Goal: Task Accomplishment & Management: Use online tool/utility

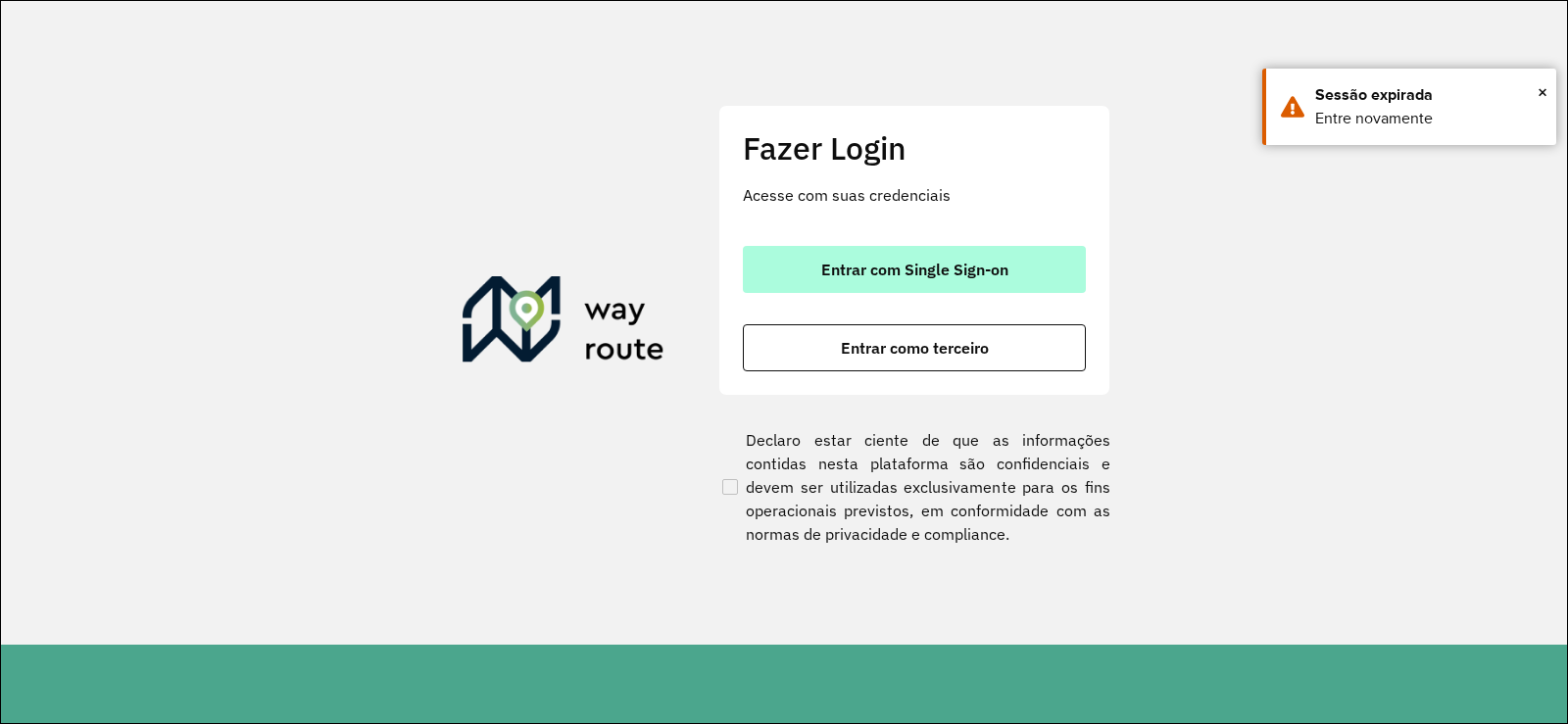
click at [882, 263] on span "Entrar com Single Sign-on" at bounding box center [914, 269] width 187 height 16
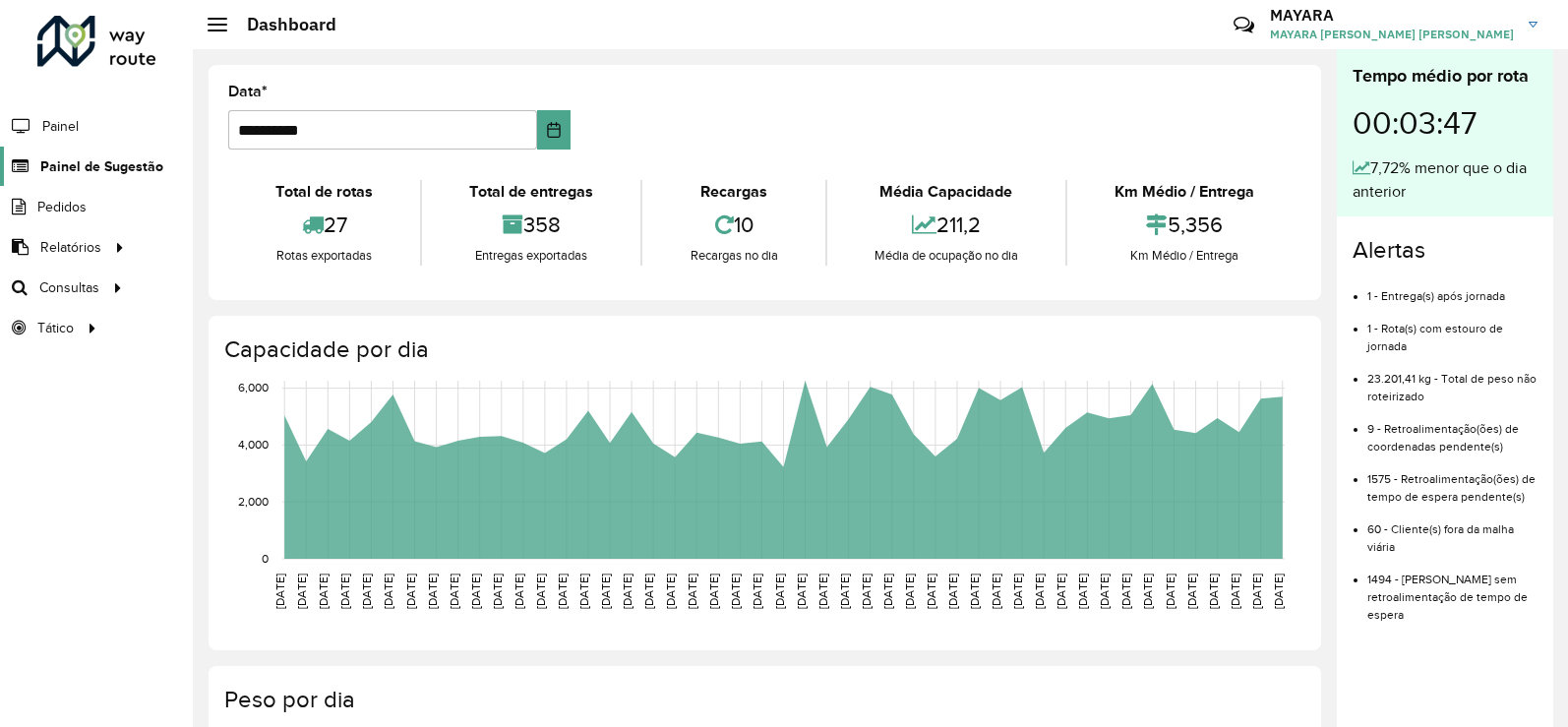
click at [81, 178] on link "Painel de Sugestão" at bounding box center [82, 166] width 163 height 40
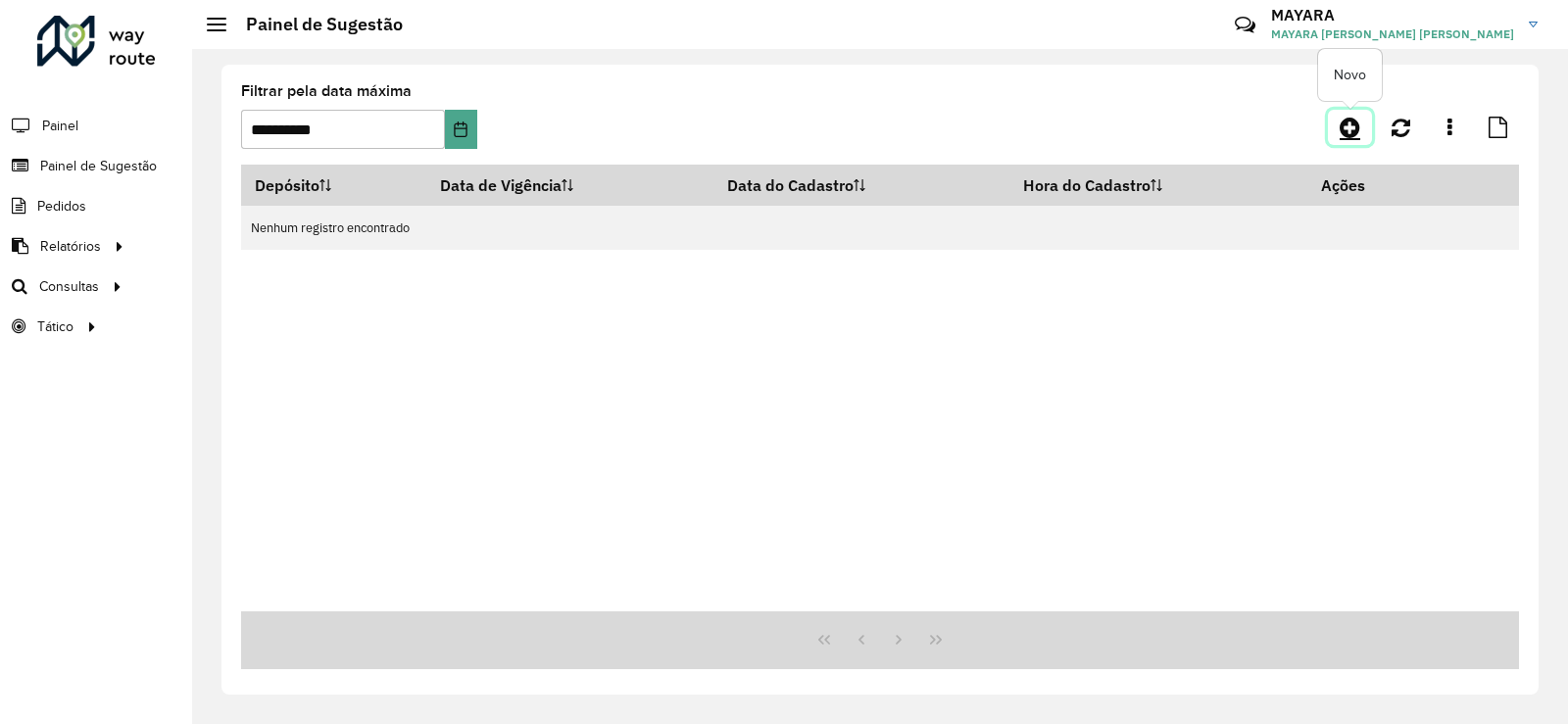
click at [1347, 129] on icon at bounding box center [1350, 128] width 21 height 24
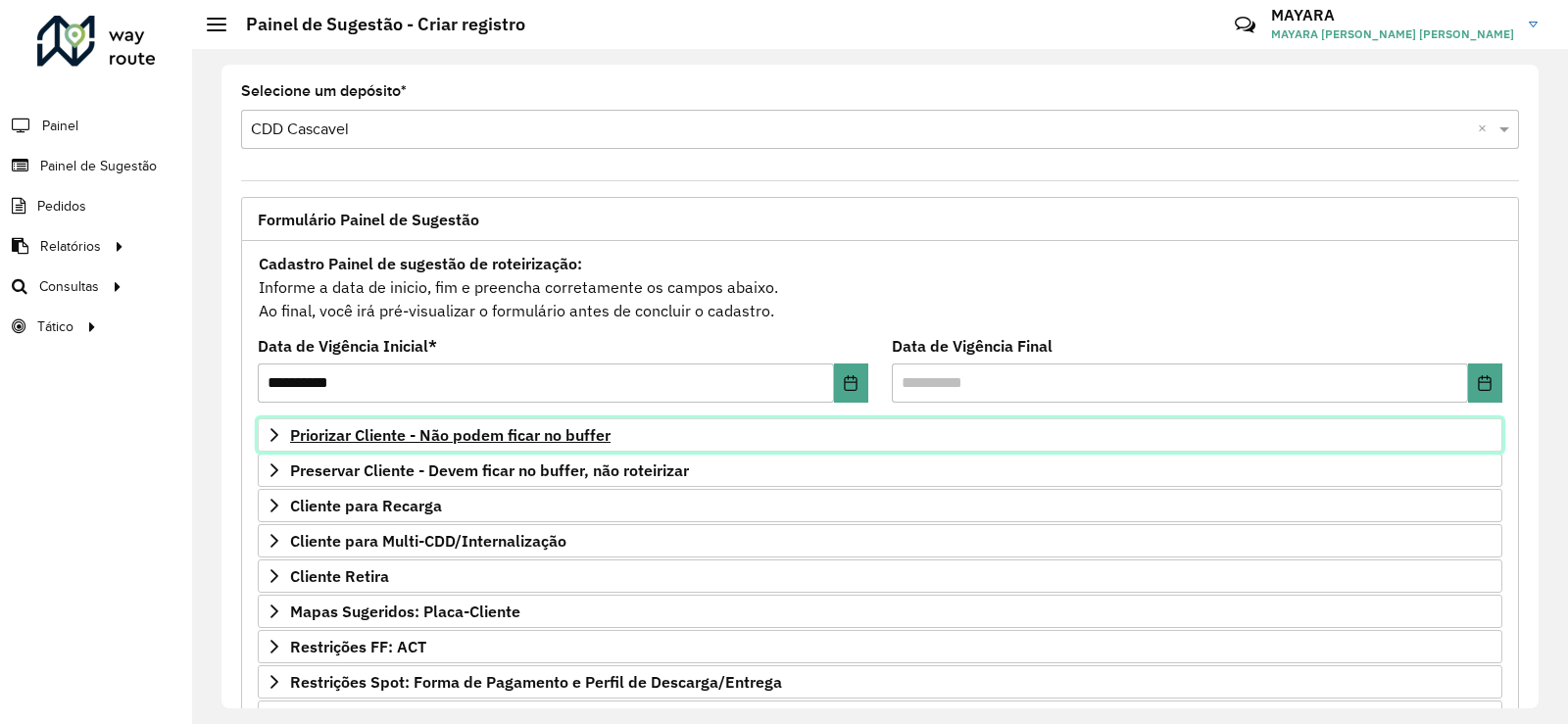
click at [453, 437] on span "Priorizar Cliente - Não podem ficar no buffer" at bounding box center [451, 435] width 321 height 16
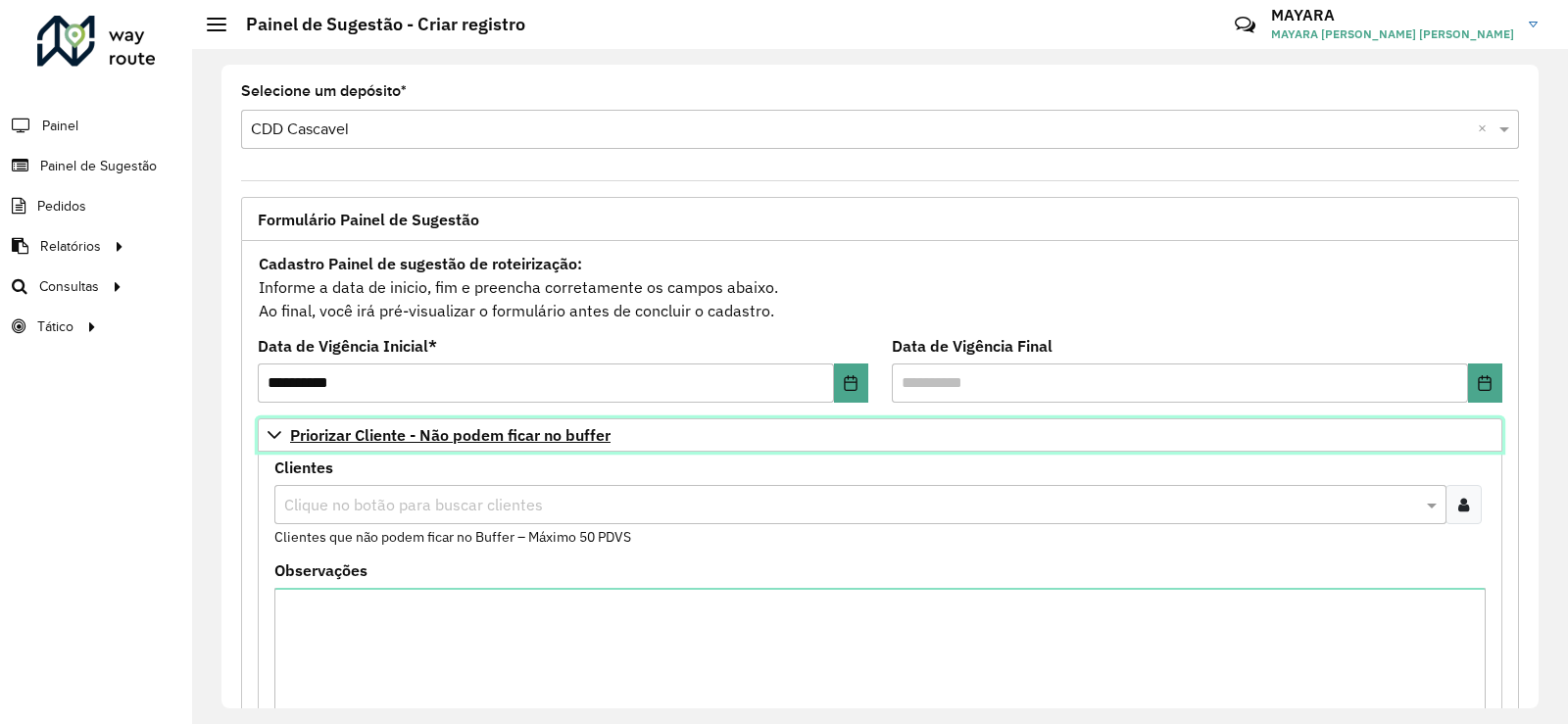
click at [453, 437] on span "Priorizar Cliente - Não podem ficar no buffer" at bounding box center [451, 435] width 321 height 16
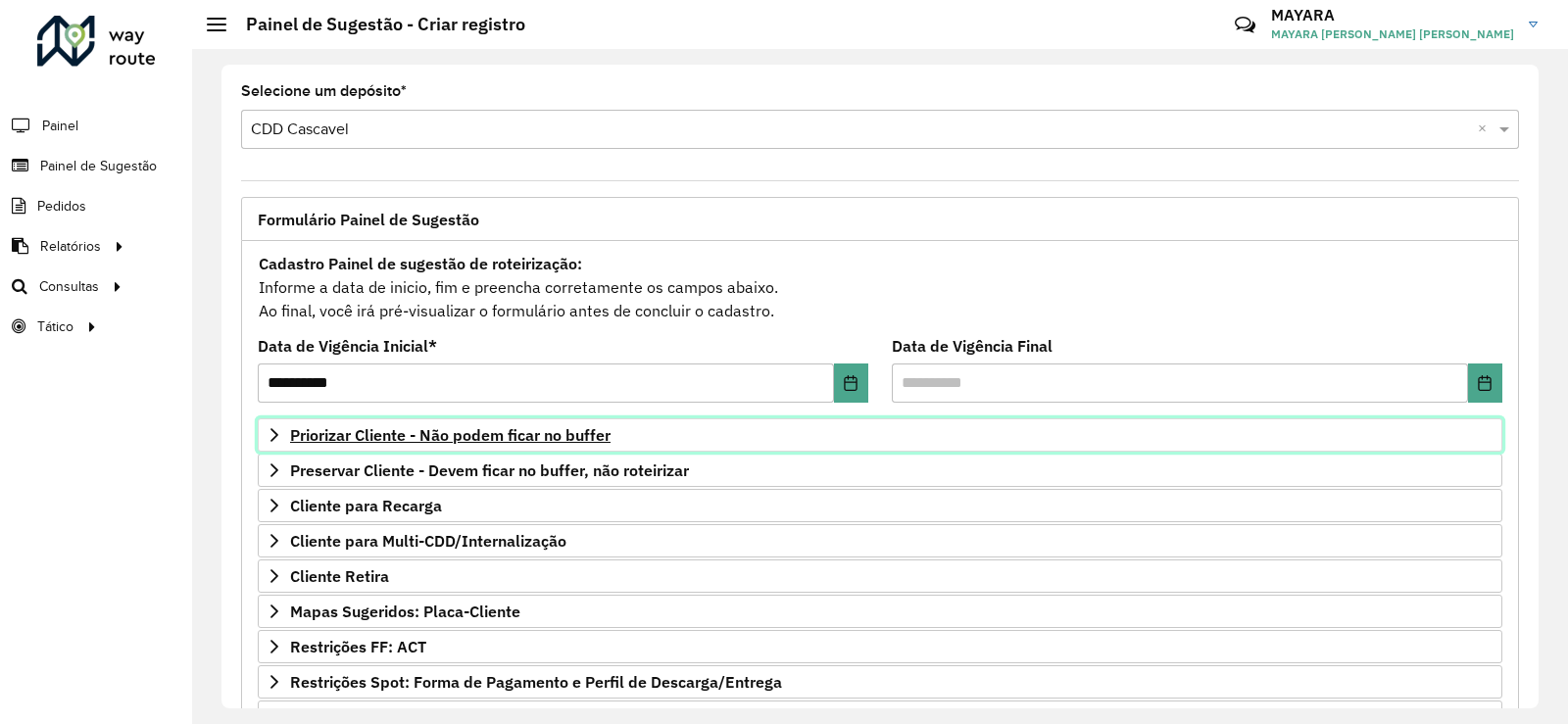
click at [508, 439] on span "Priorizar Cliente - Não podem ficar no buffer" at bounding box center [451, 435] width 321 height 16
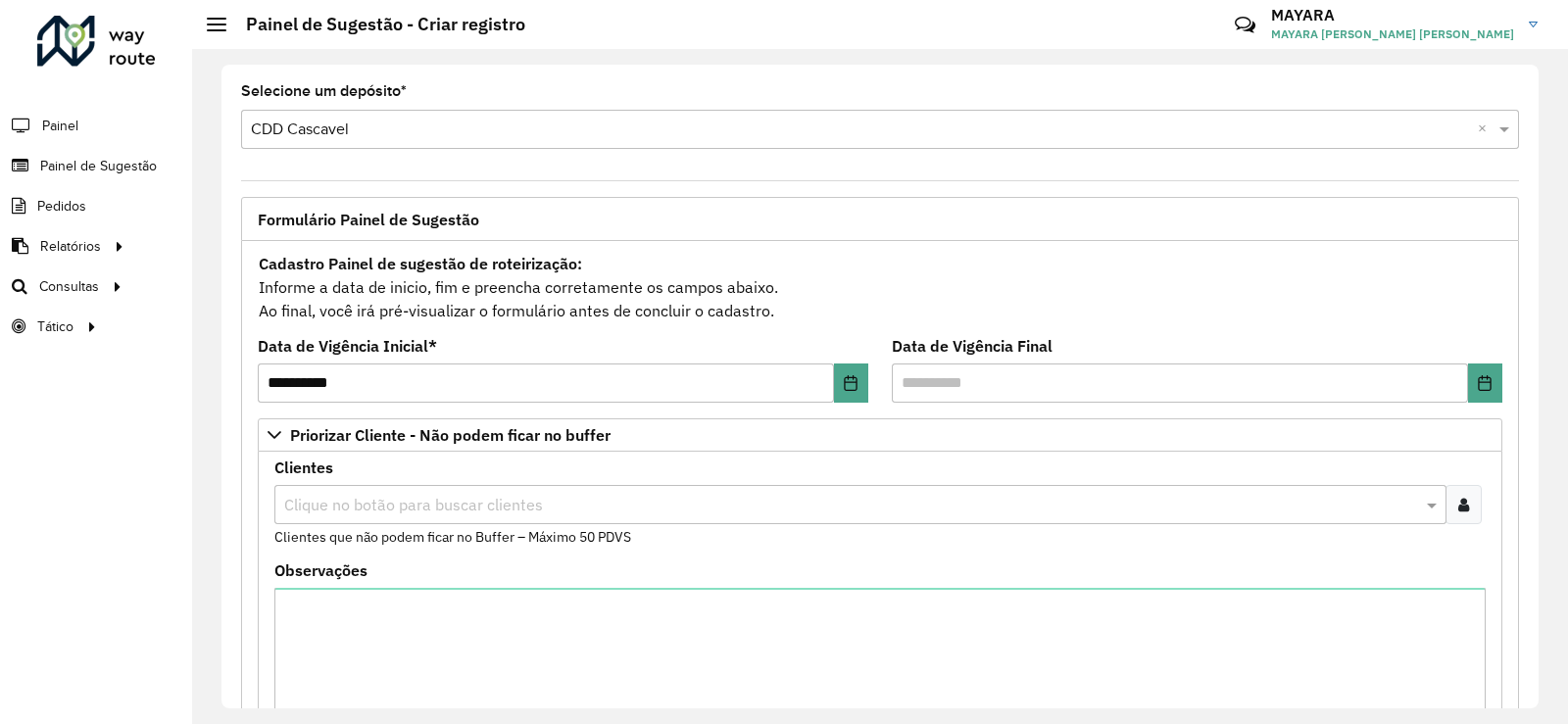
click at [1458, 508] on icon at bounding box center [1463, 505] width 11 height 16
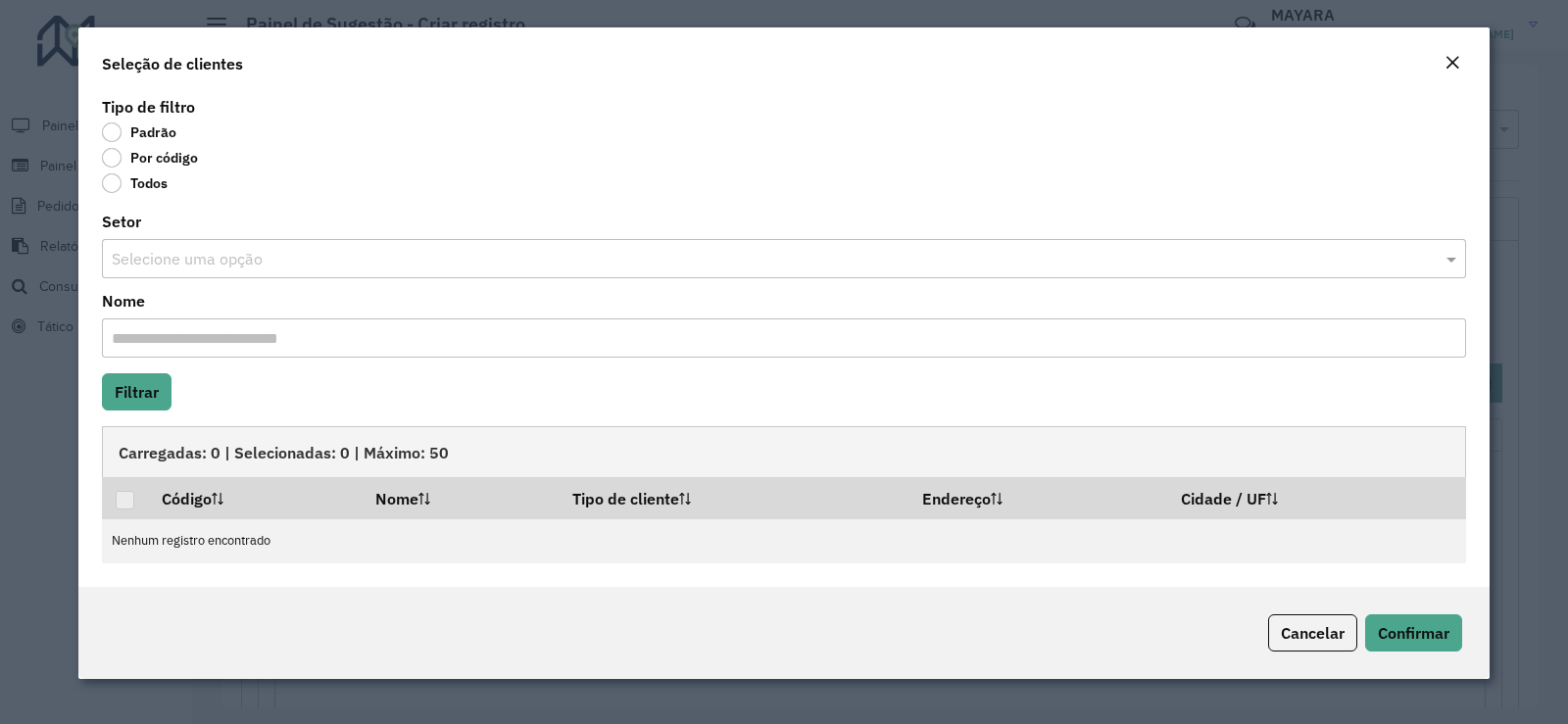
click at [110, 156] on label "Por código" at bounding box center [150, 157] width 96 height 20
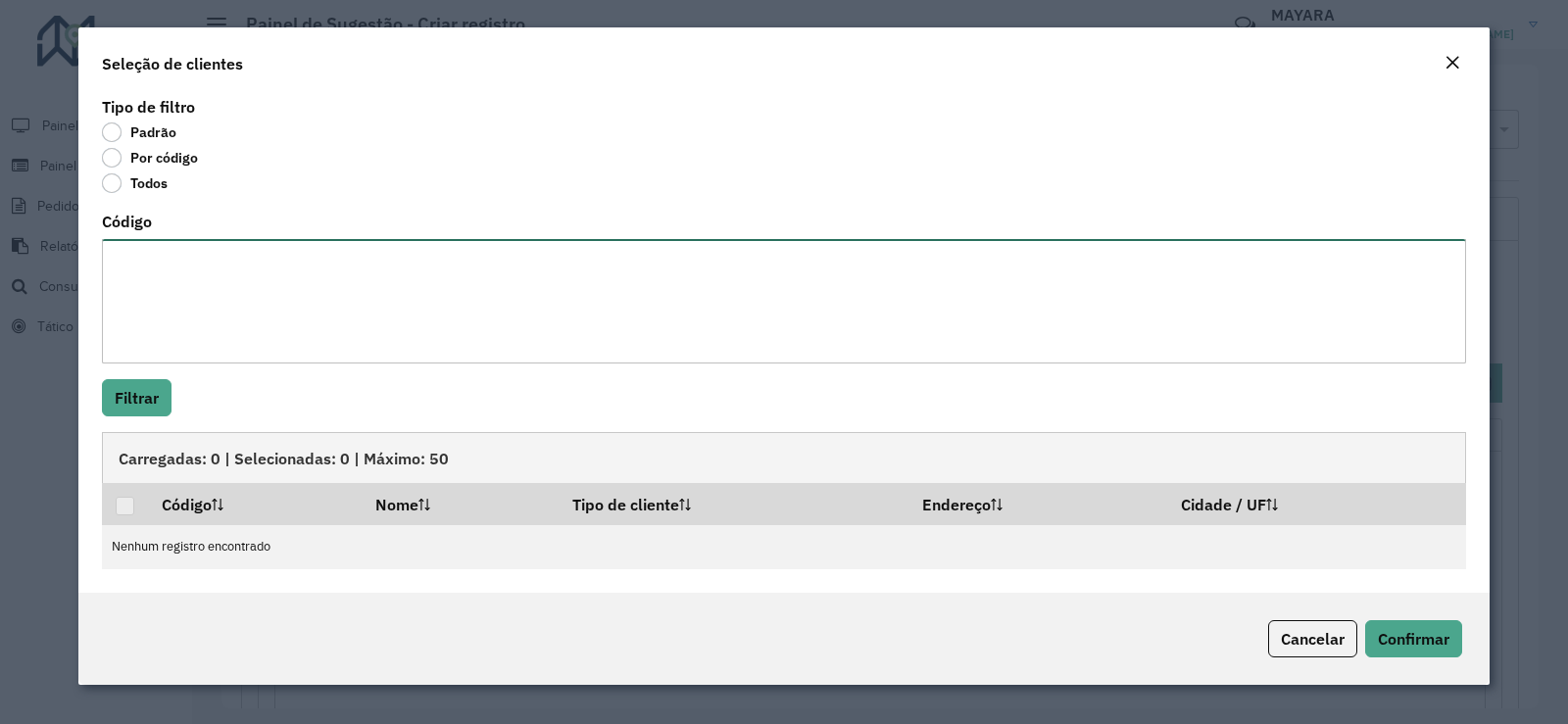
click at [250, 314] on textarea "Código" at bounding box center [784, 301] width 1364 height 125
paste textarea "***** ***** ***** ***** ***** ***** **** ***** *****"
type textarea "***** ***** ***** ***** ***** ***** **** ***** *****"
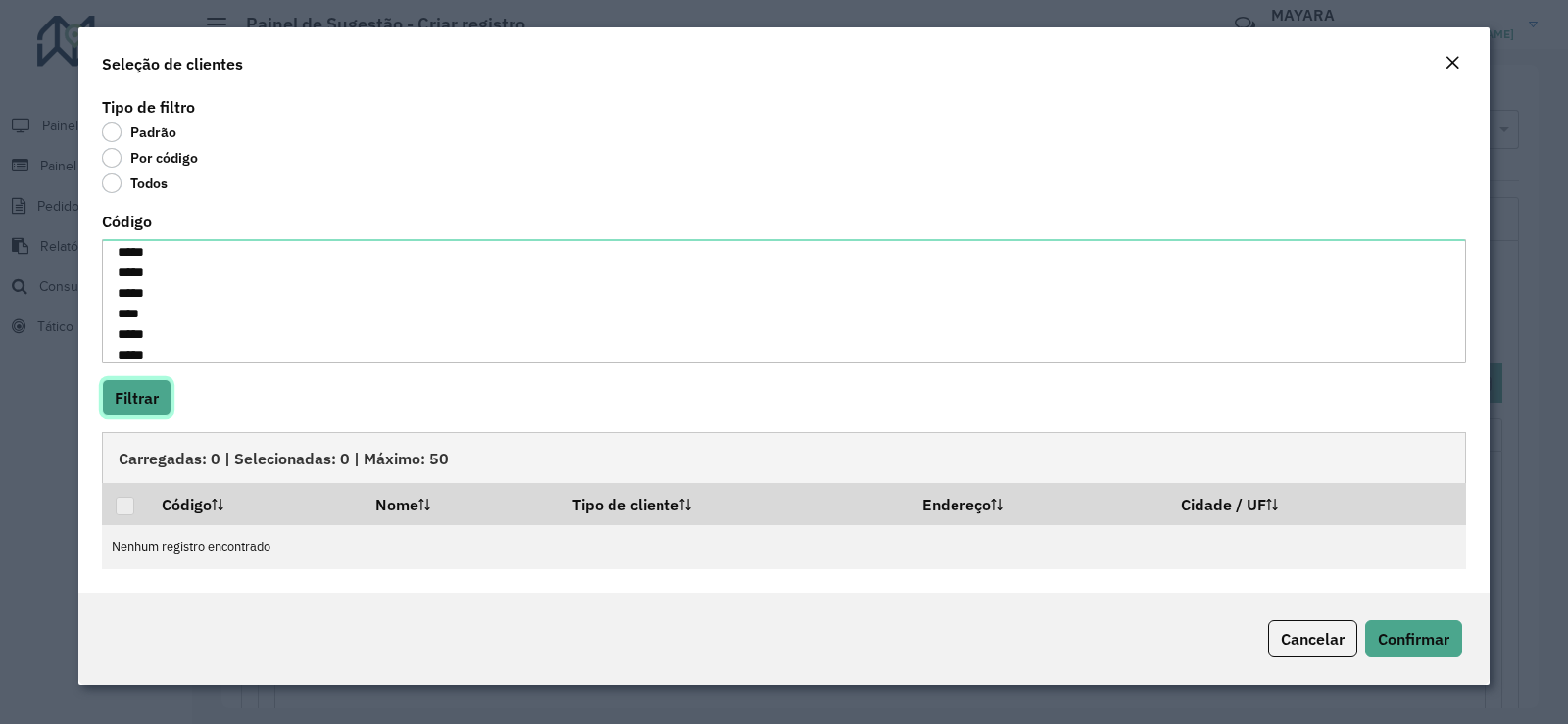
click at [152, 403] on button "Filtrar" at bounding box center [137, 398] width 69 height 38
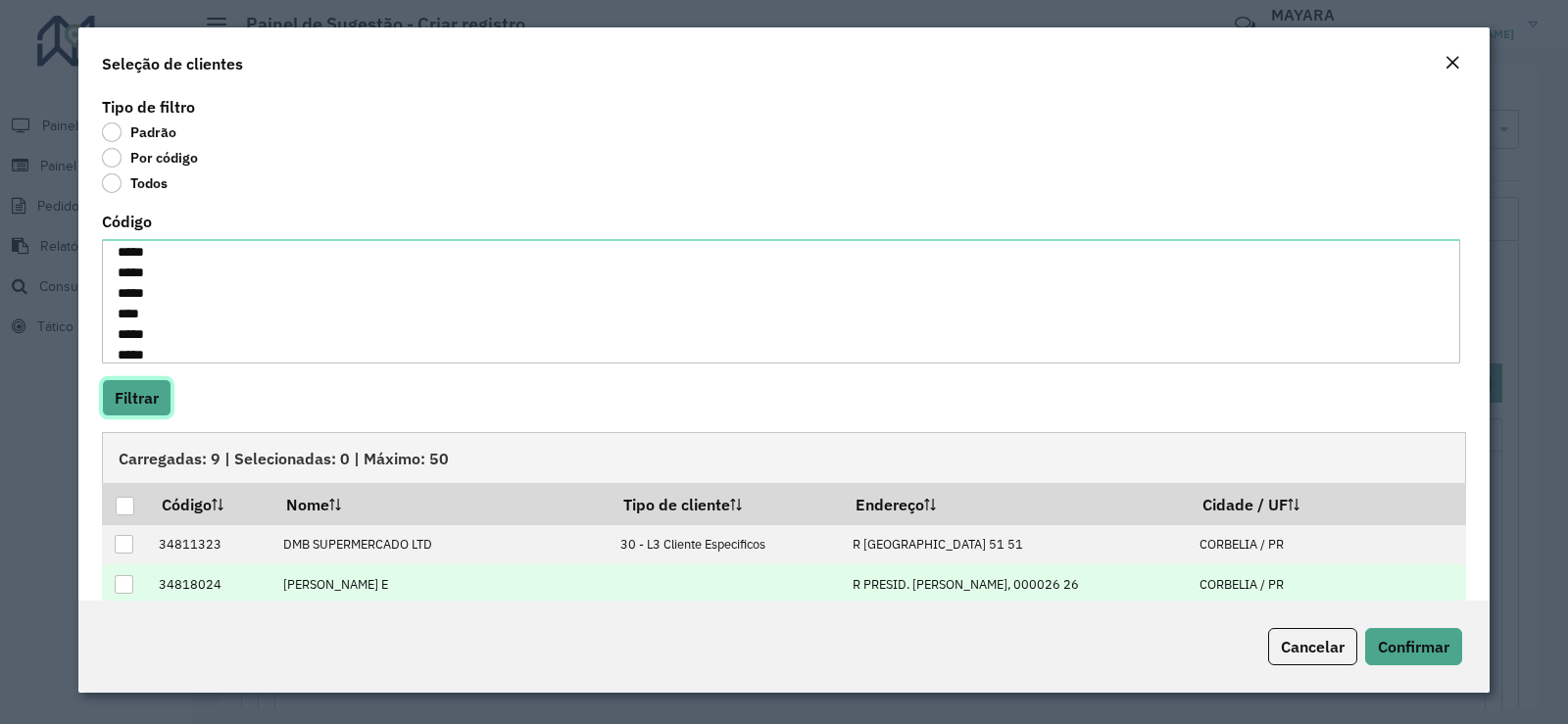
scroll to position [151, 0]
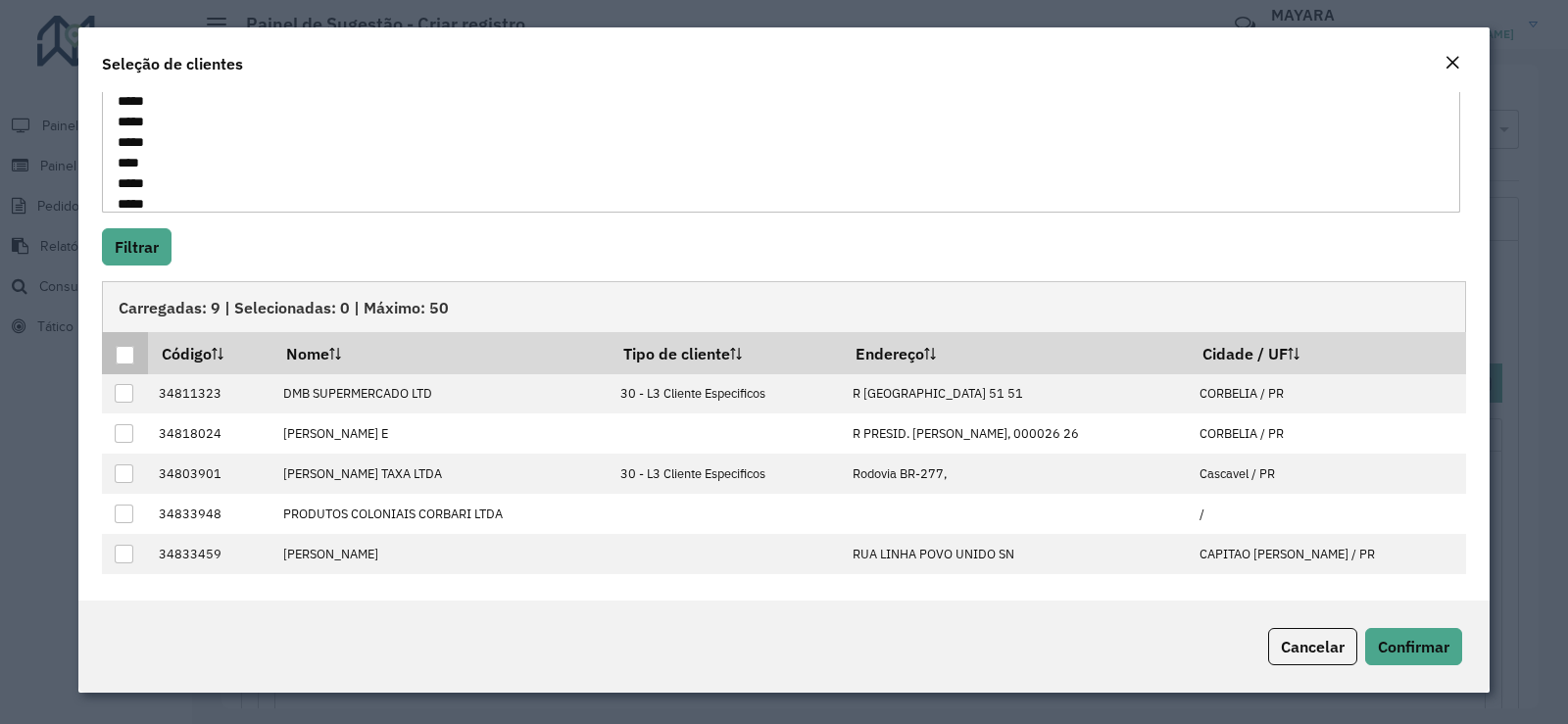
click at [132, 356] on div at bounding box center [125, 355] width 19 height 19
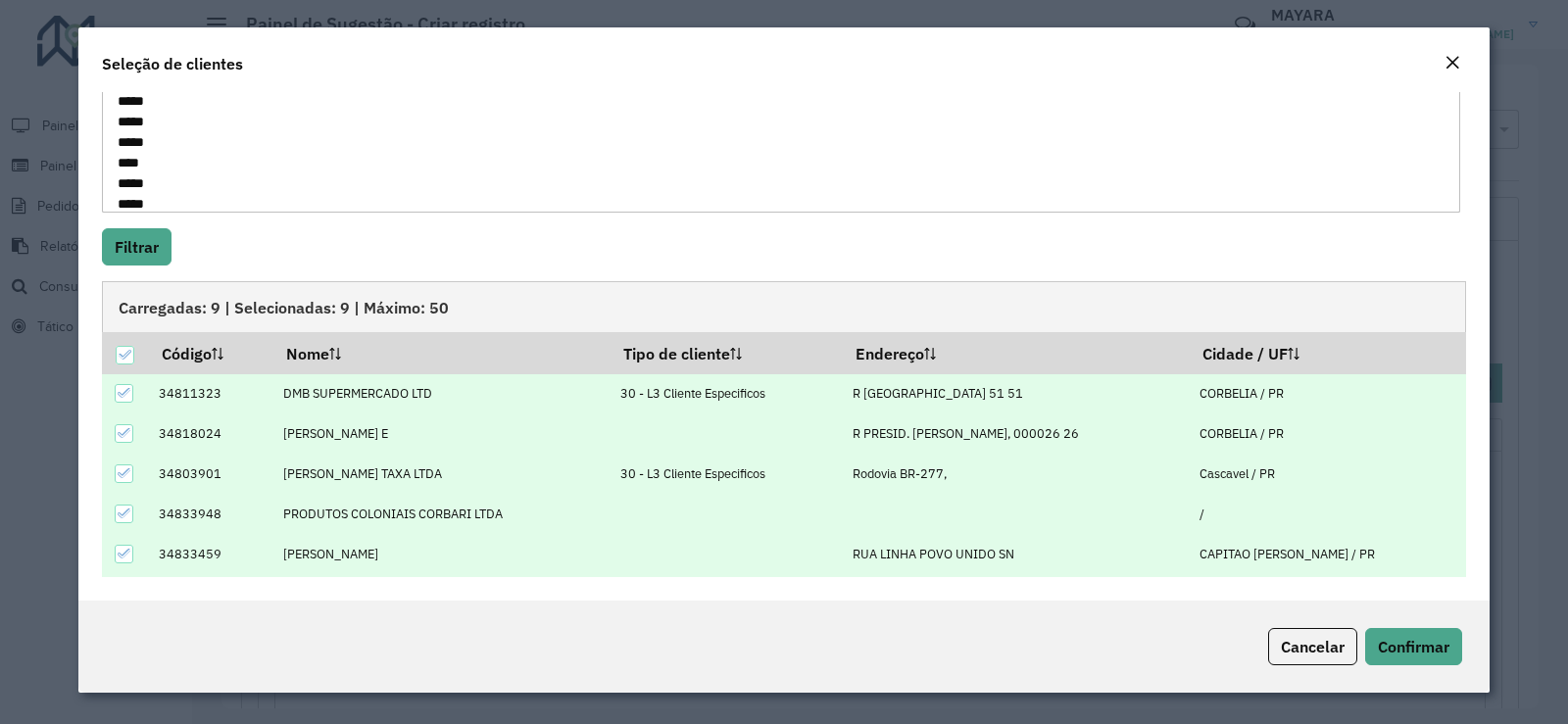
scroll to position [157, 0]
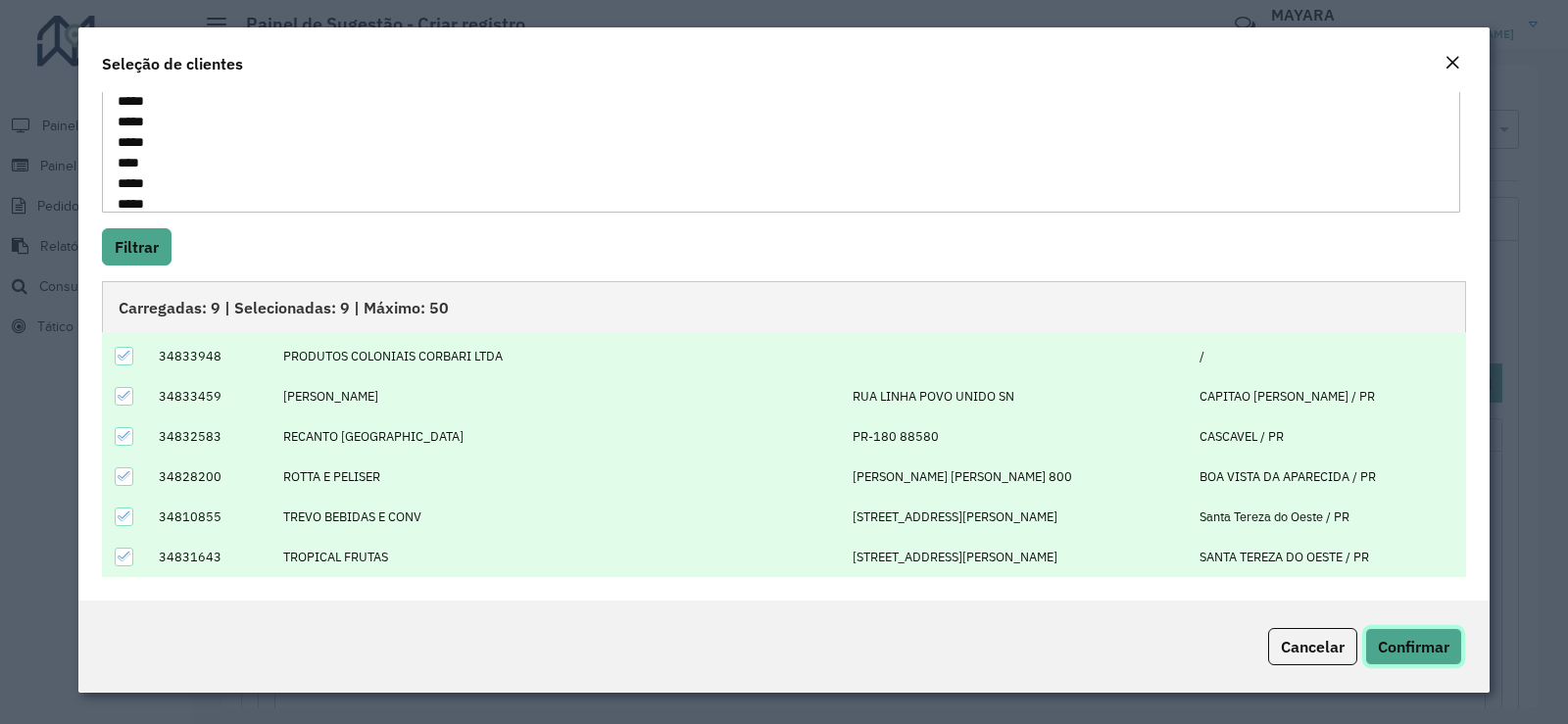
click at [1429, 647] on span "Confirmar" at bounding box center [1413, 647] width 71 height 20
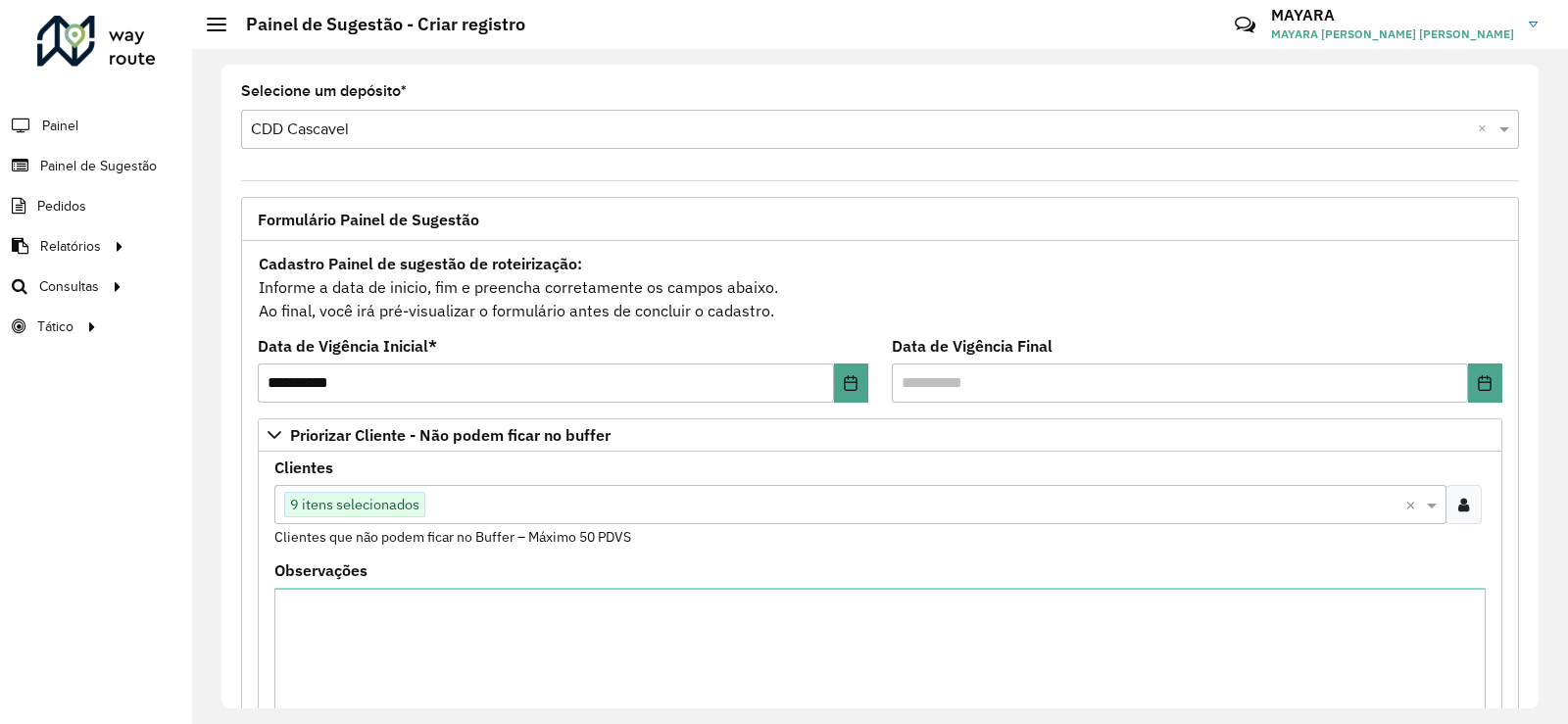
scroll to position [294, 0]
